Goal: Find specific page/section: Find specific page/section

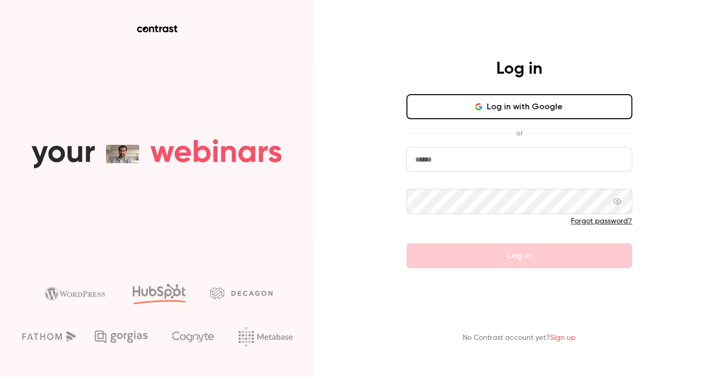
click at [501, 163] on input "email" at bounding box center [519, 159] width 226 height 25
click at [507, 164] on input "email" at bounding box center [519, 159] width 226 height 25
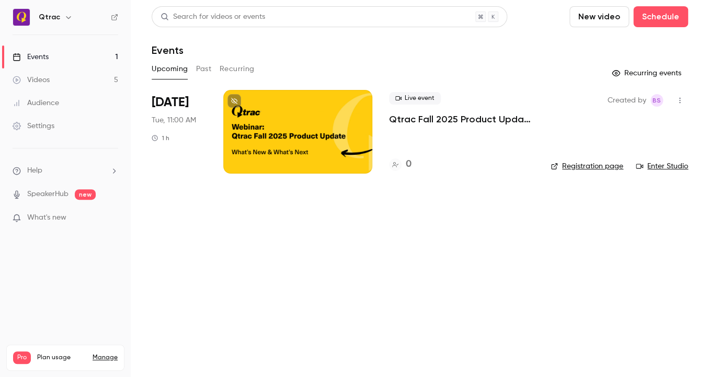
click at [281, 143] on div at bounding box center [297, 132] width 149 height 84
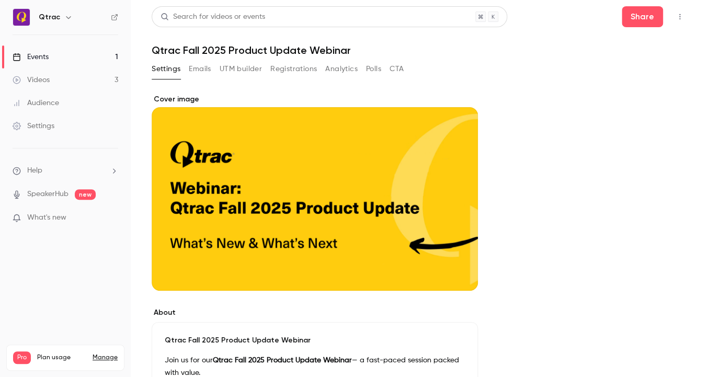
click at [284, 69] on button "Registrations" at bounding box center [293, 69] width 47 height 17
